Goal: Task Accomplishment & Management: Manage account settings

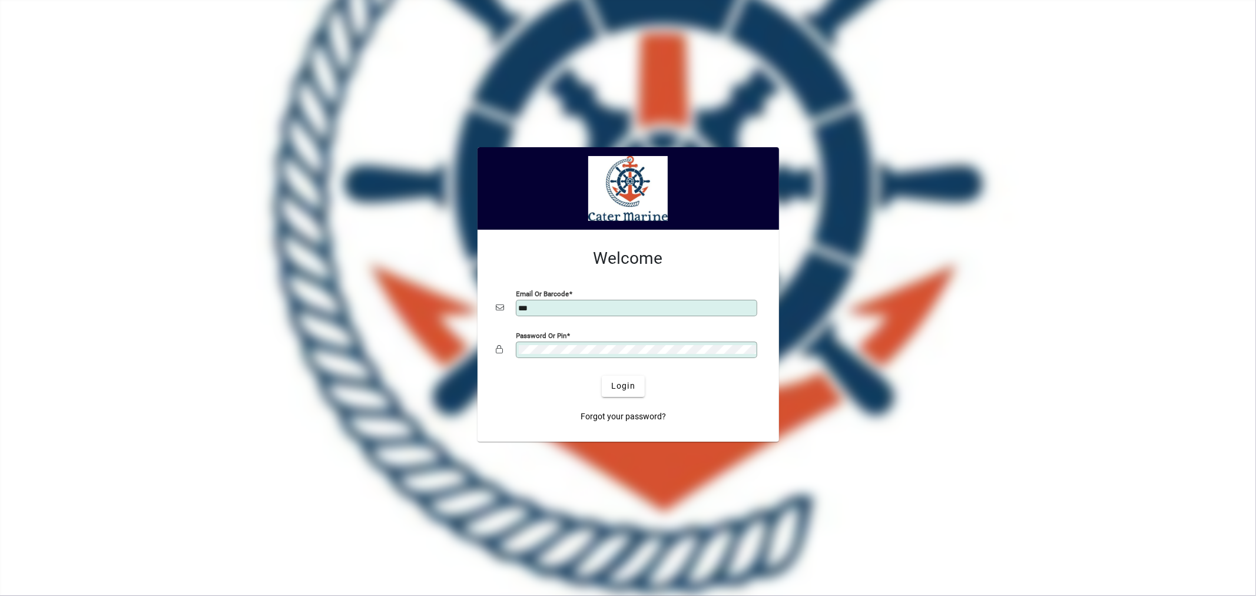
type input "**********"
click at [630, 385] on span "Login" at bounding box center [623, 386] width 24 height 12
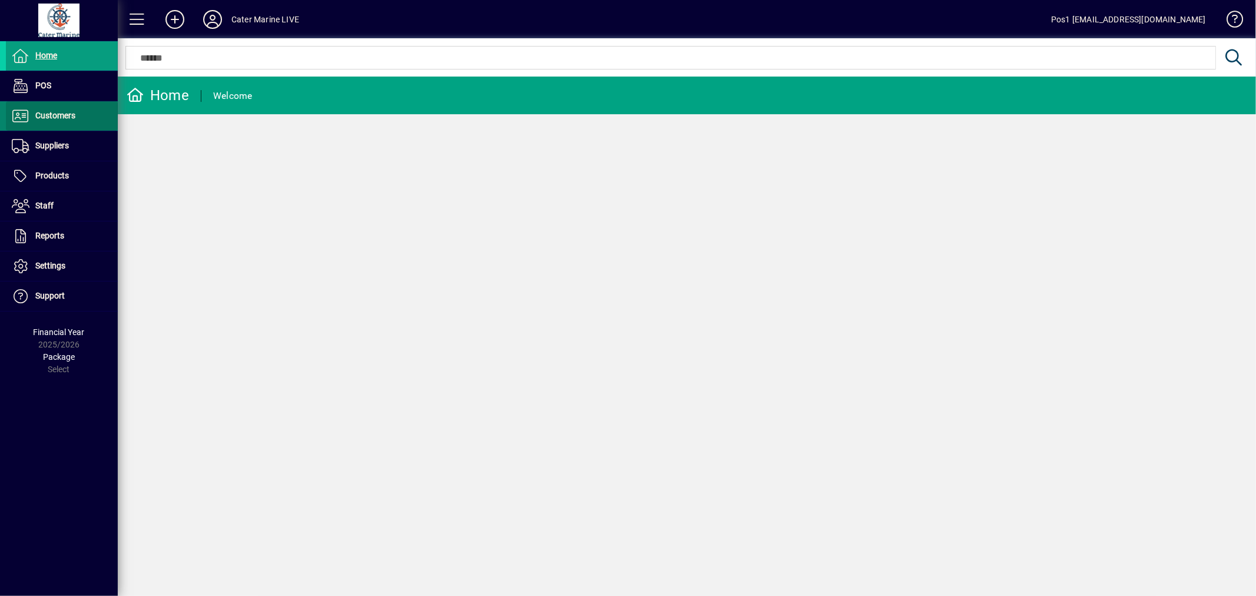
click at [56, 117] on span "Customers" at bounding box center [55, 115] width 40 height 9
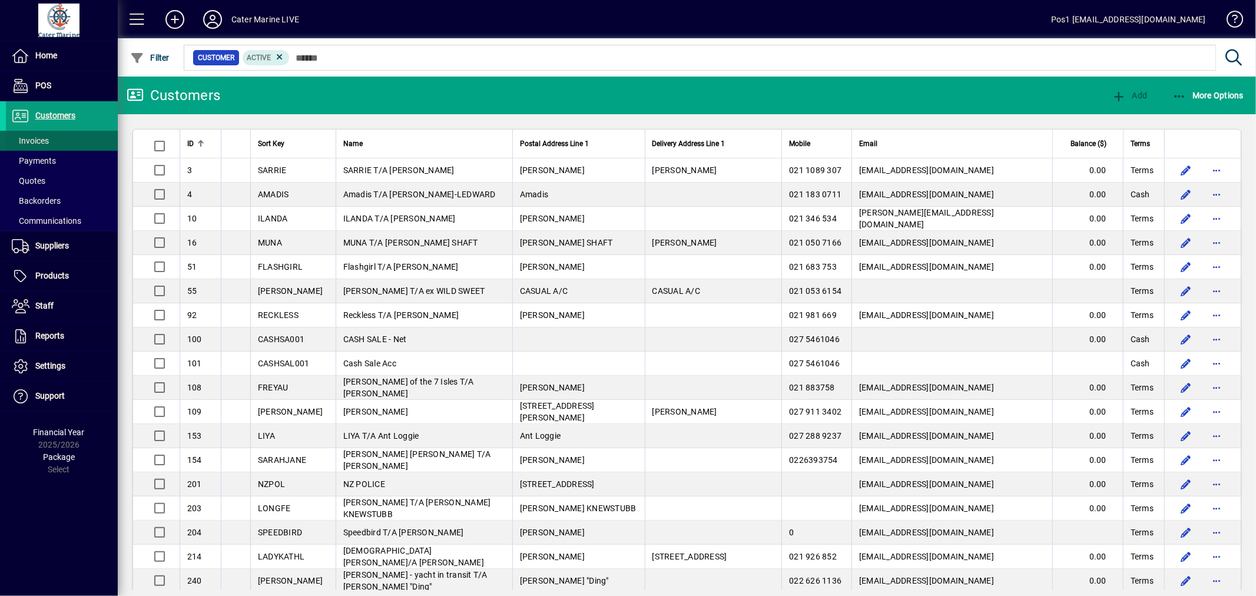
click at [34, 140] on span "Invoices" at bounding box center [30, 140] width 37 height 9
